Goal: Task Accomplishment & Management: Use online tool/utility

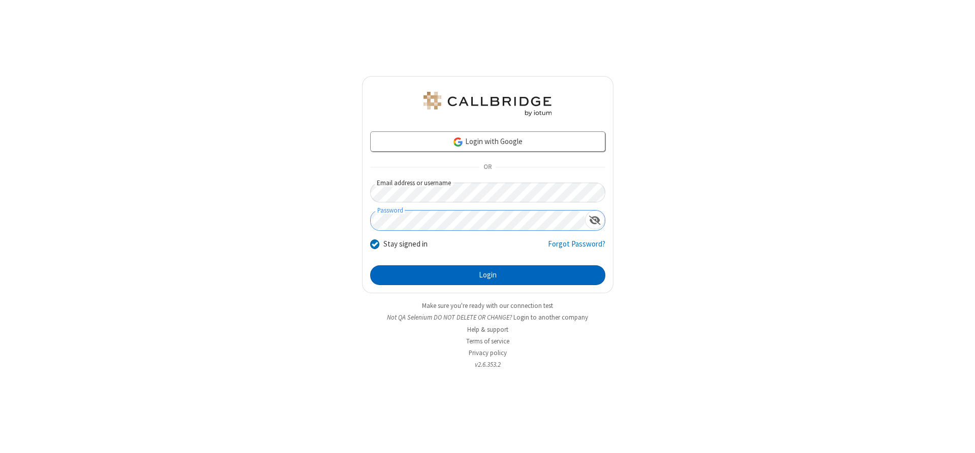
click at [488, 275] on button "Login" at bounding box center [487, 276] width 235 height 20
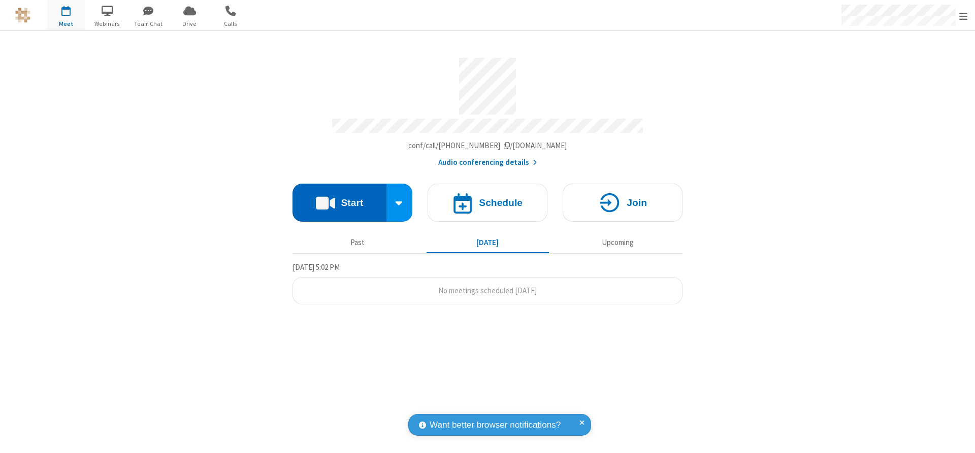
click at [339, 199] on button "Start" at bounding box center [340, 203] width 94 height 38
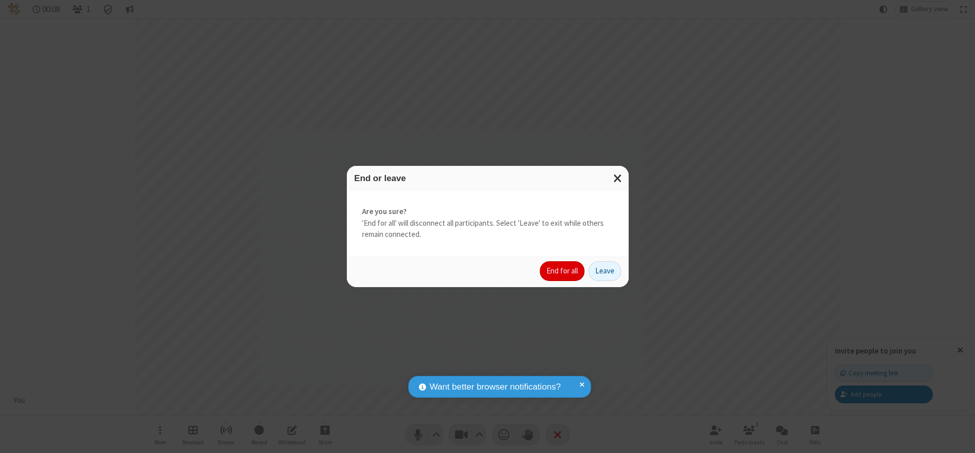
click at [563, 271] on button "End for all" at bounding box center [562, 272] width 45 height 20
